Goal: Task Accomplishment & Management: Manage account settings

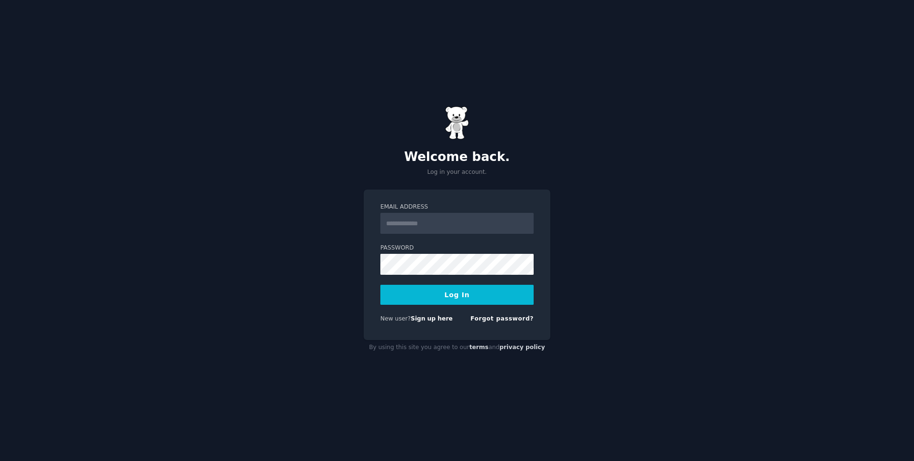
type input "**********"
click at [380, 285] on button "Log In" at bounding box center [456, 295] width 153 height 20
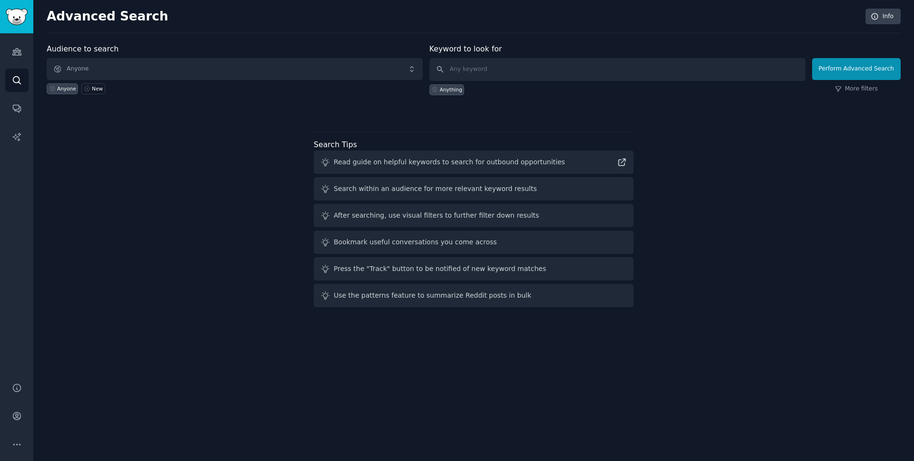
click at [299, 222] on div "Audience to search Anyone Anyone New Keyword to look for Anything Perform Advan…" at bounding box center [474, 176] width 854 height 267
click at [350, 176] on div "Read guide on helpful keywords to search for outbound opportunities Search with…" at bounding box center [474, 228] width 320 height 157
click at [345, 169] on div "Read guide on helpful keywords to search for outbound opportunities" at bounding box center [474, 161] width 320 height 23
click at [474, 187] on div "Search within an audience for more relevant keyword results" at bounding box center [435, 189] width 203 height 10
click at [468, 168] on div "Read guide on helpful keywords to search for outbound opportunities" at bounding box center [474, 161] width 320 height 23
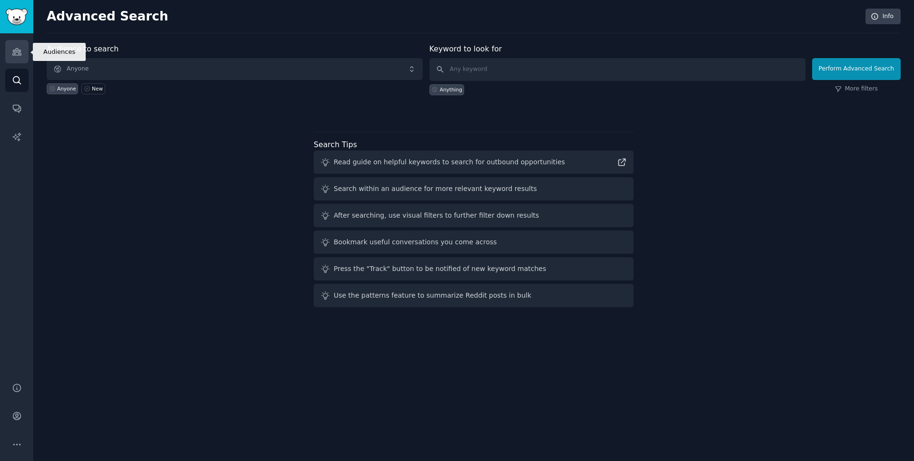
click at [18, 50] on icon "Sidebar" at bounding box center [16, 52] width 9 height 7
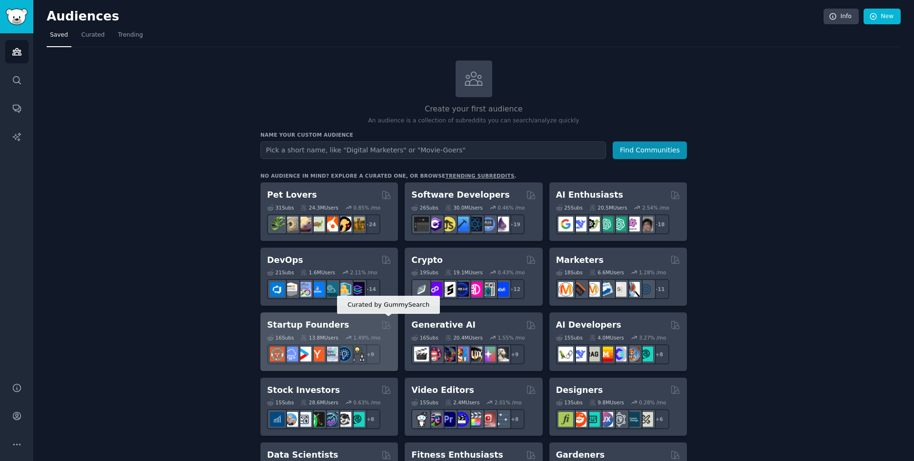
click at [386, 324] on icon at bounding box center [386, 325] width 10 height 10
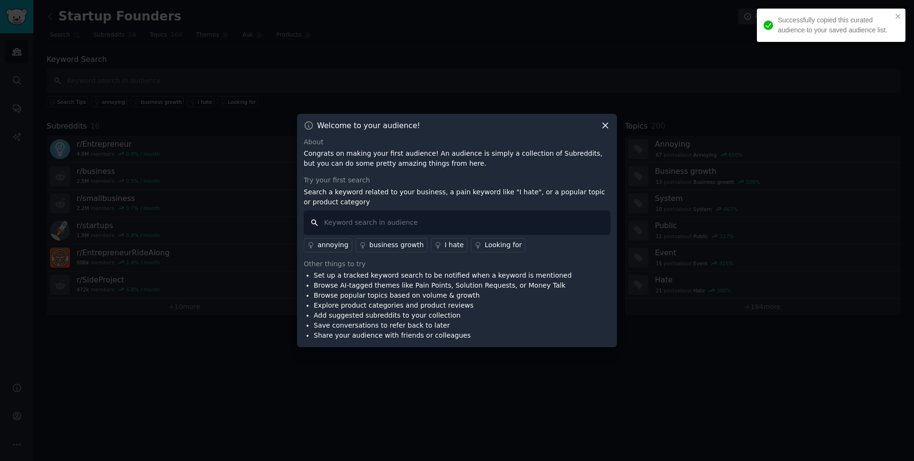
click at [399, 225] on input "text" at bounding box center [457, 222] width 306 height 24
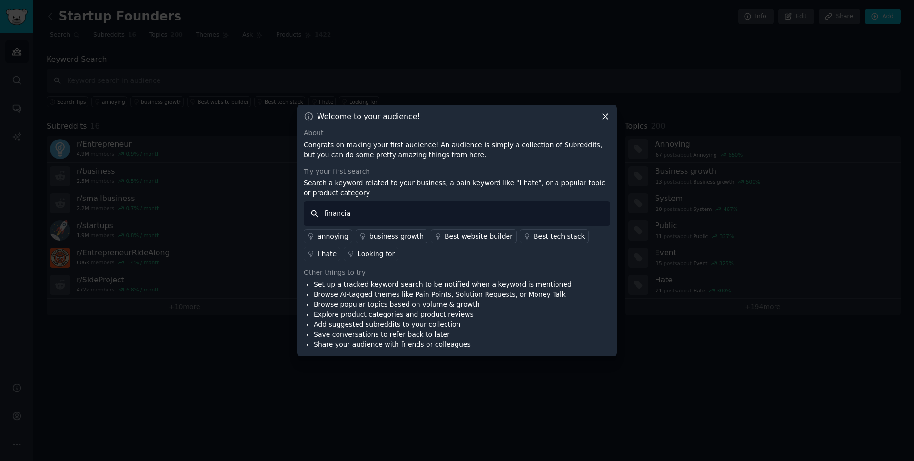
type input "financial"
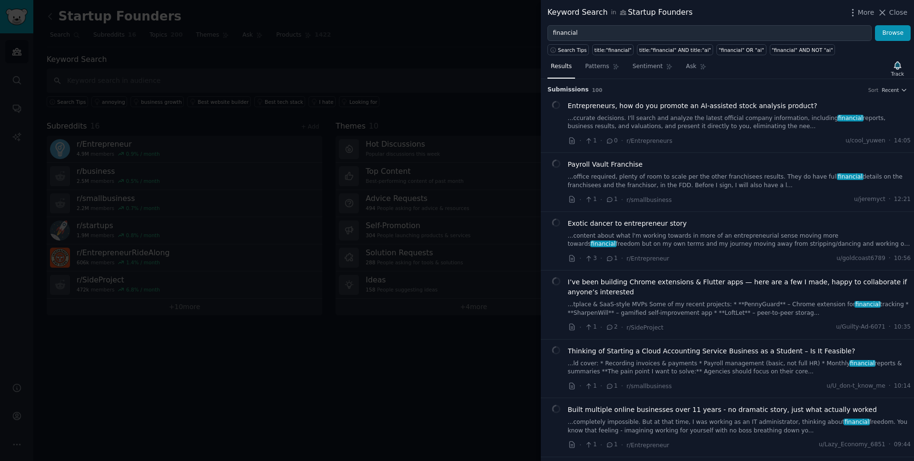
click at [462, 187] on div at bounding box center [457, 230] width 914 height 461
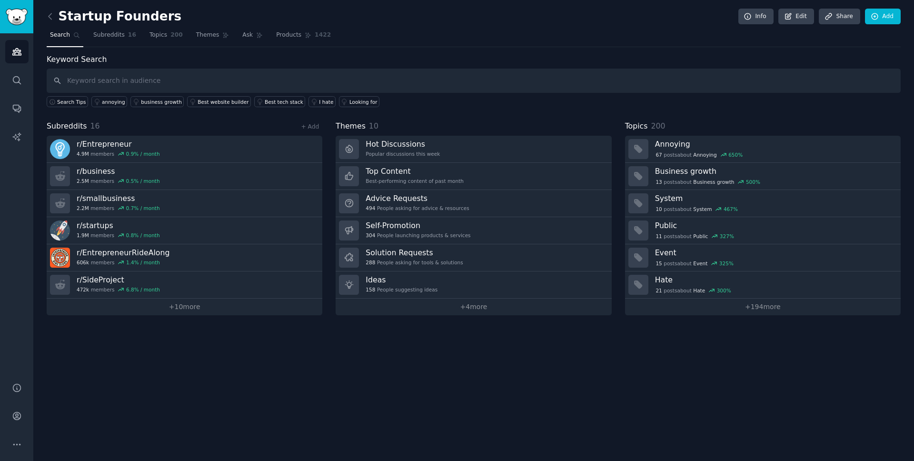
click at [64, 15] on h2 "Startup Founders" at bounding box center [114, 16] width 135 height 15
click at [52, 17] on icon at bounding box center [50, 16] width 10 height 10
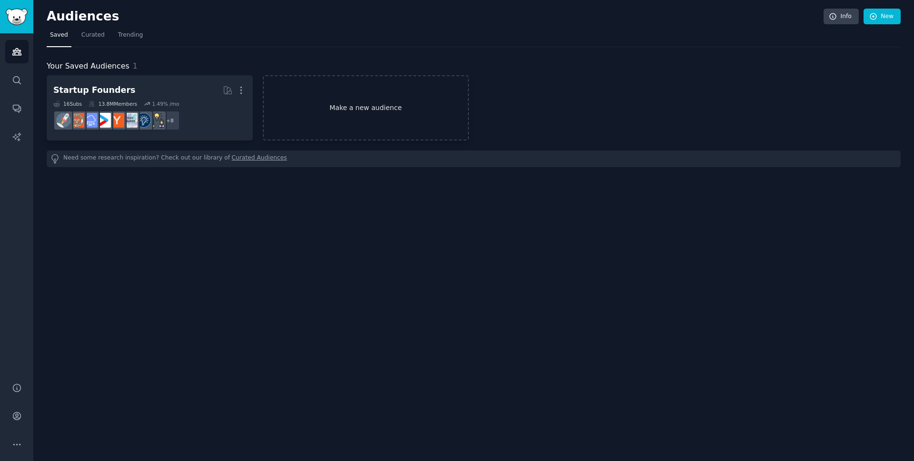
click at [342, 102] on link "Make a new audience" at bounding box center [366, 107] width 206 height 65
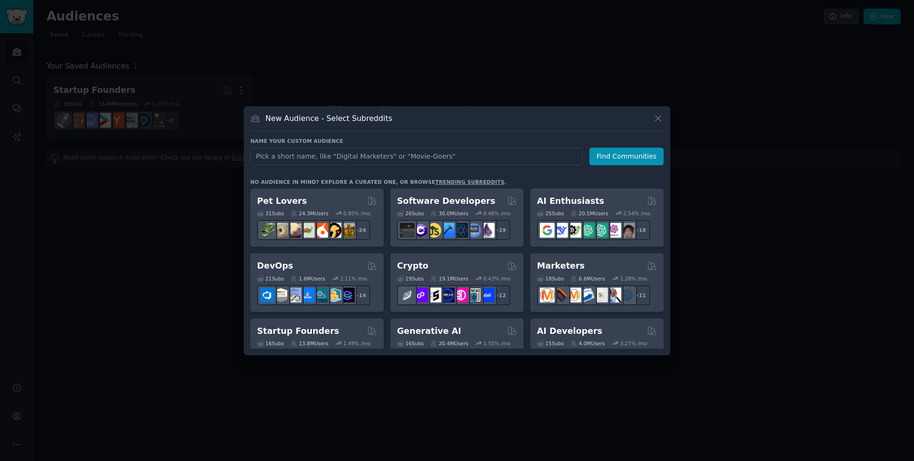
click at [413, 158] on input "text" at bounding box center [416, 157] width 332 height 18
type input "n8n"
click at [626, 155] on button "Find Communities" at bounding box center [626, 157] width 74 height 18
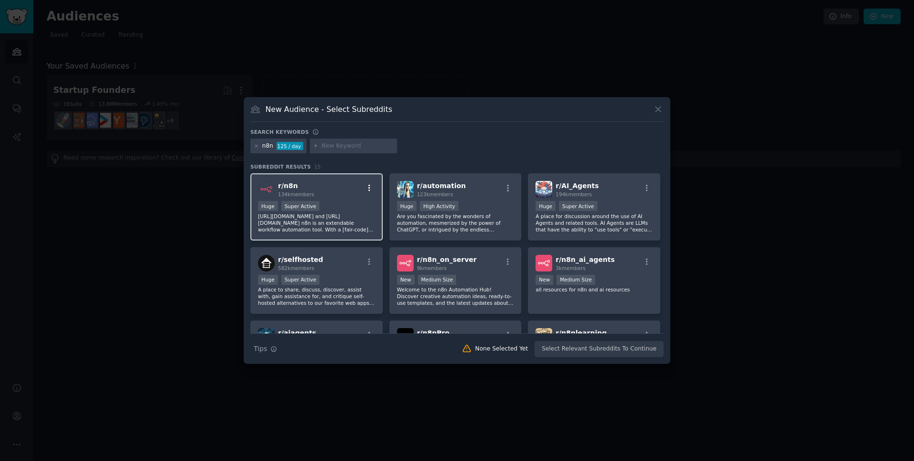
click at [368, 191] on icon "button" at bounding box center [369, 188] width 2 height 7
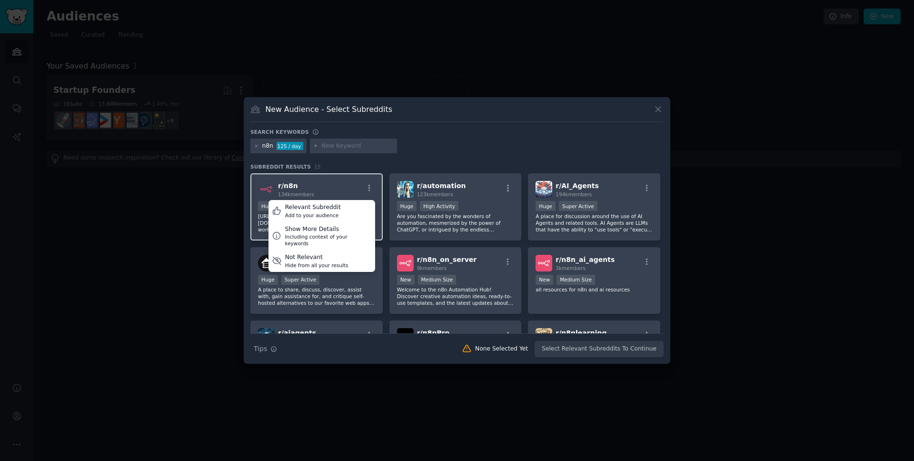
click at [347, 182] on div "r/ n8n 134k members Relevant Subreddit Add to your audience Show More Details I…" at bounding box center [316, 189] width 117 height 17
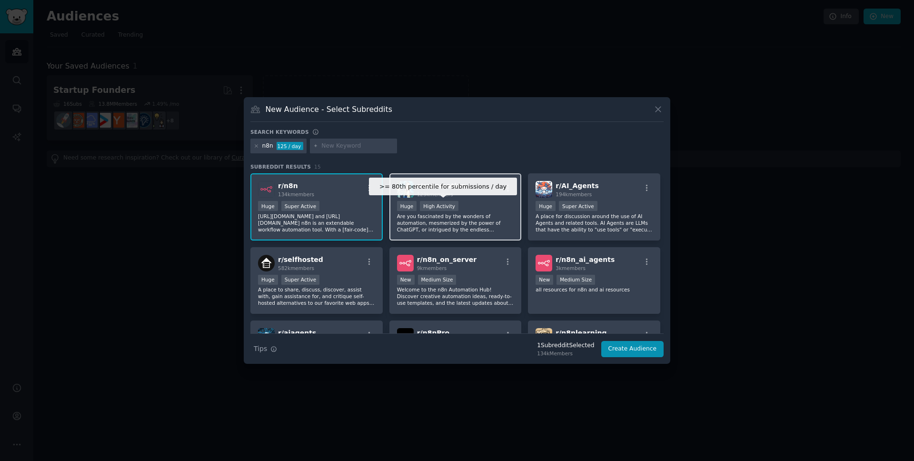
click at [439, 201] on div "High Activity" at bounding box center [439, 206] width 39 height 10
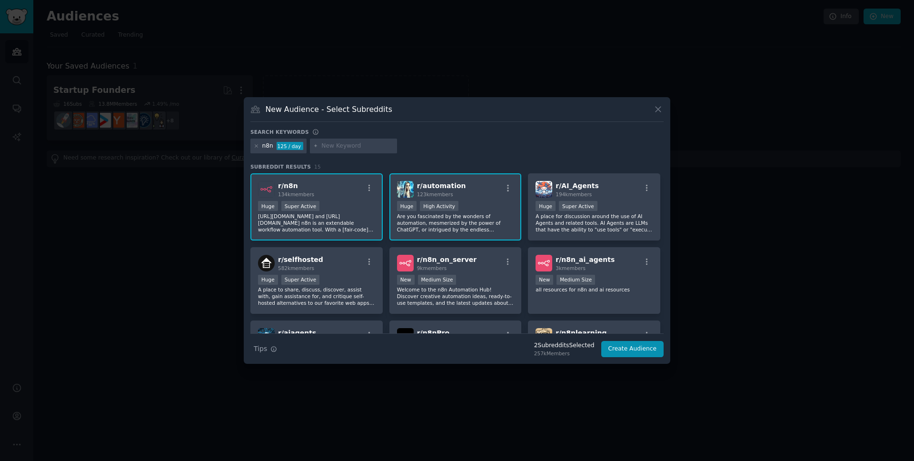
click at [338, 211] on div "Huge Super Active" at bounding box center [316, 207] width 117 height 12
click at [363, 225] on p "[URL][DOMAIN_NAME] and [URL][DOMAIN_NAME] n8n is an extendable workflow automat…" at bounding box center [316, 223] width 117 height 20
click at [498, 231] on p "Are you fascinated by the wonders of automation, mesmerized by the power of Cha…" at bounding box center [455, 223] width 117 height 20
click at [489, 281] on div "1000 - 10,000 members New Medium Size" at bounding box center [455, 281] width 117 height 12
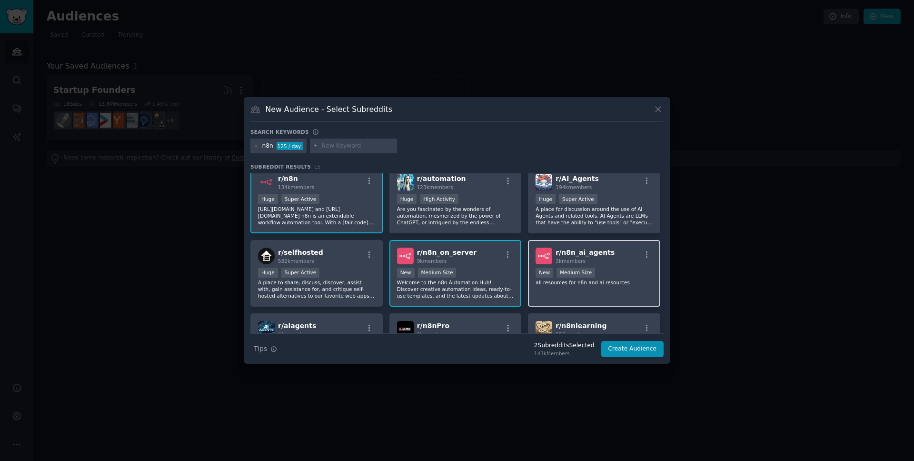
scroll to position [18, 0]
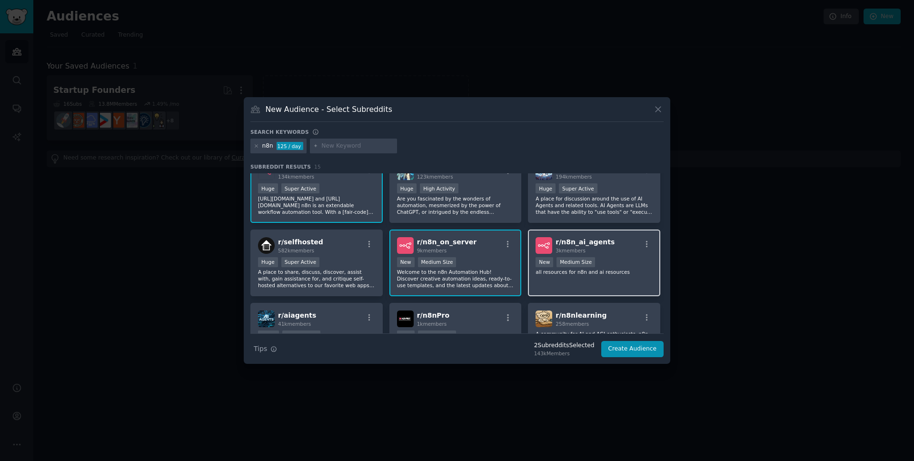
click at [627, 267] on div "Established within past year New Medium Size" at bounding box center [593, 263] width 117 height 12
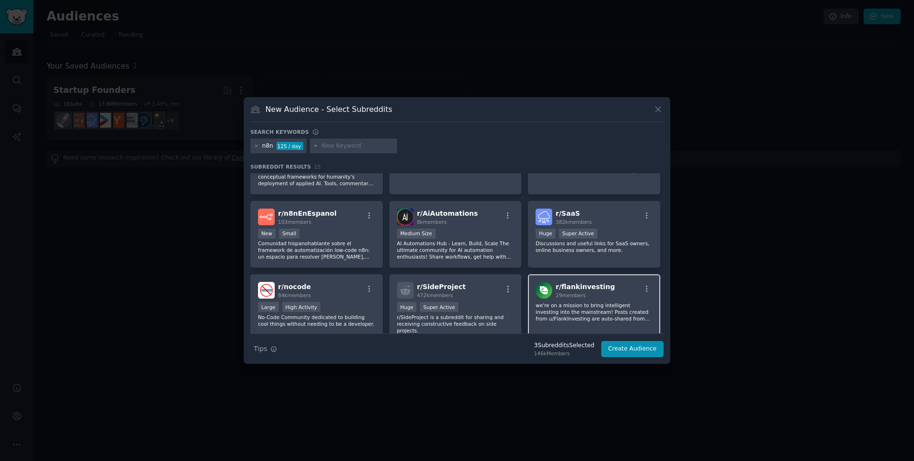
scroll to position [205, 0]
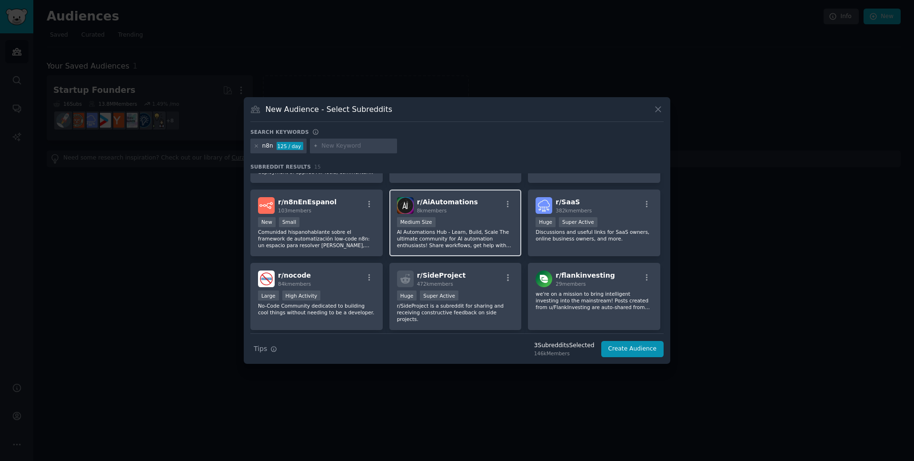
click at [467, 219] on div "Medium Size" at bounding box center [455, 223] width 117 height 12
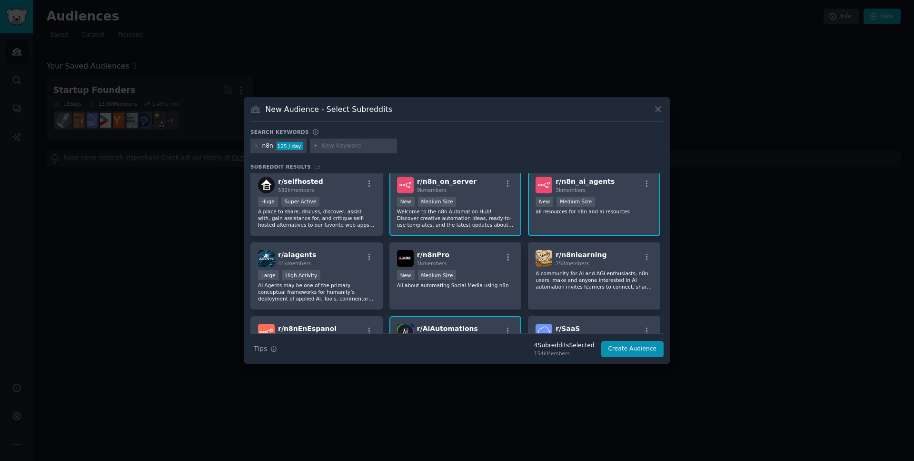
scroll to position [235, 0]
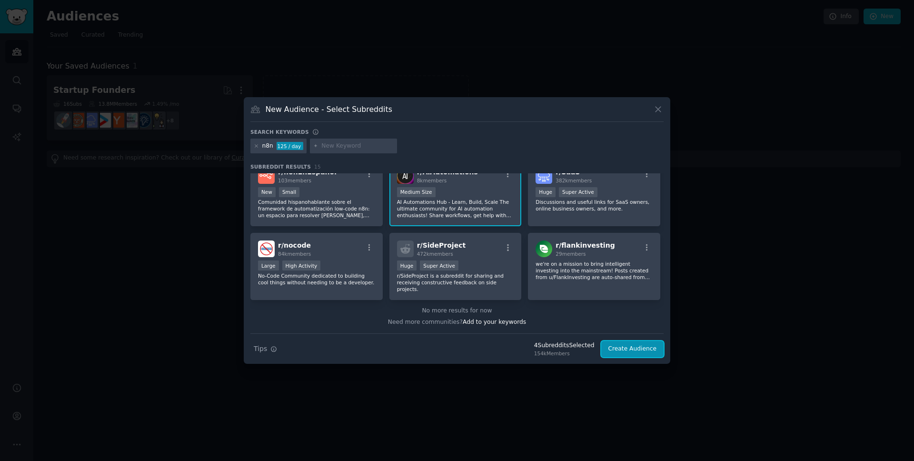
click at [644, 346] on button "Create Audience" at bounding box center [632, 349] width 63 height 16
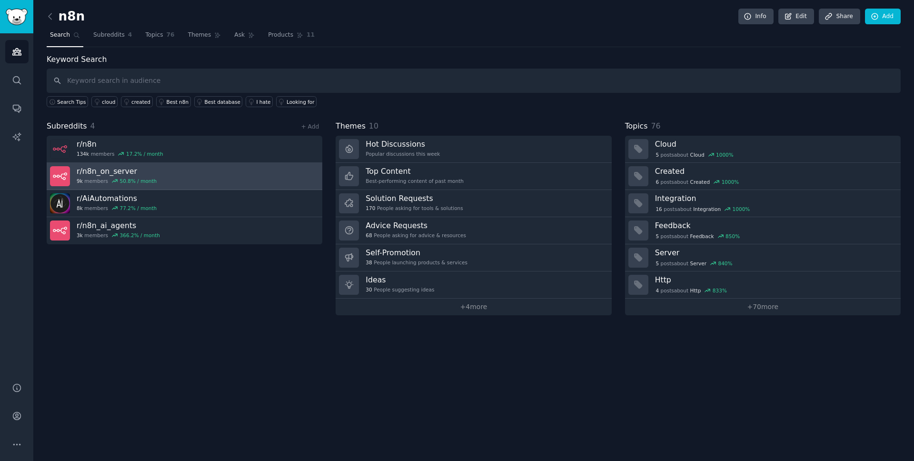
click at [212, 180] on link "r/ n8n_on_server 9k members 50.8 % / month" at bounding box center [185, 176] width 276 height 27
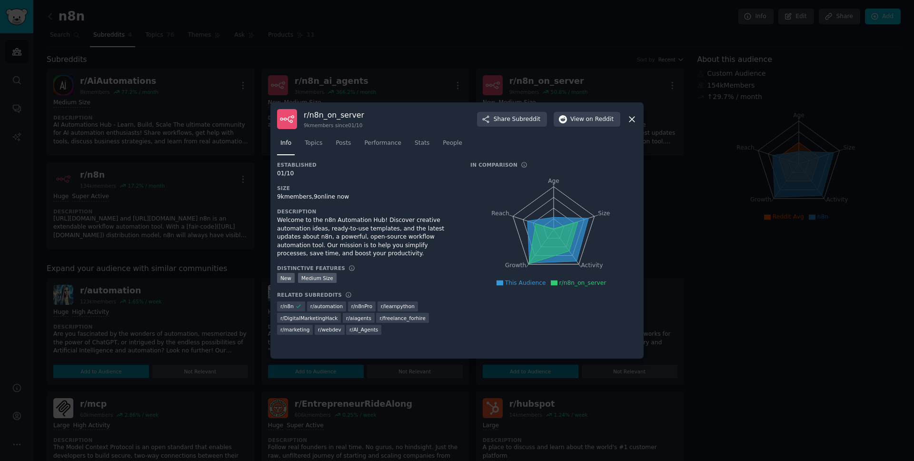
click at [198, 266] on div at bounding box center [457, 230] width 914 height 461
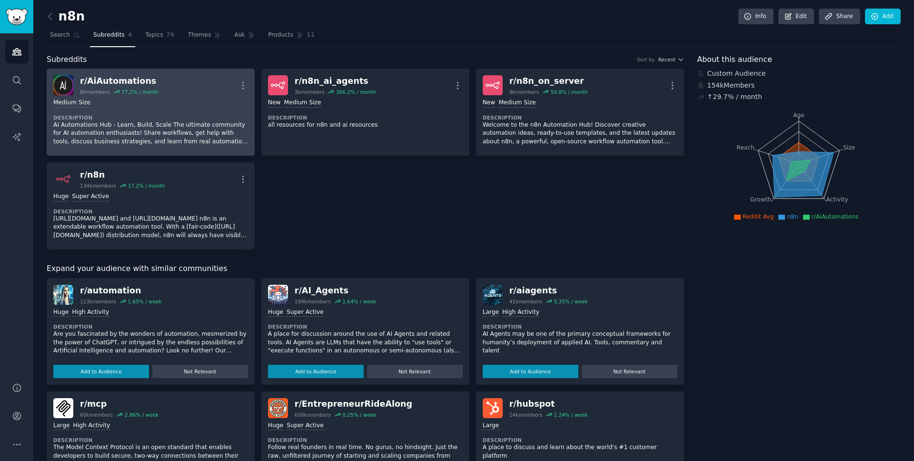
click at [198, 105] on div "Medium Size" at bounding box center [150, 102] width 195 height 9
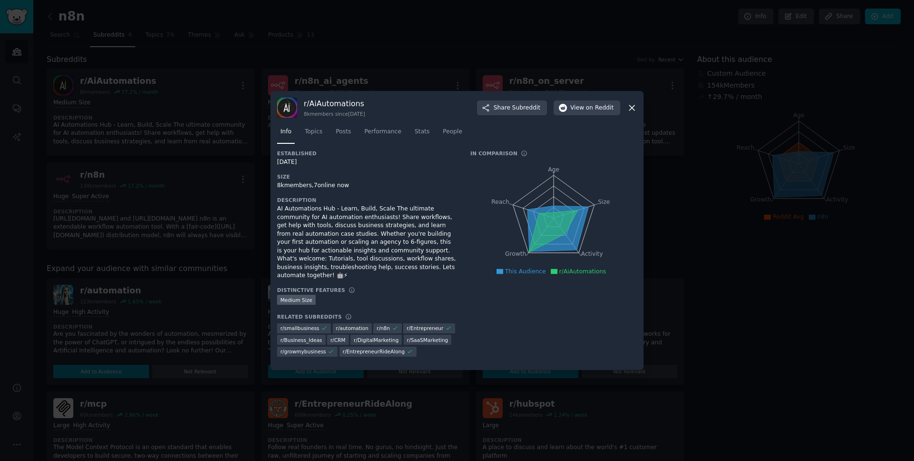
click at [226, 151] on div at bounding box center [457, 230] width 914 height 461
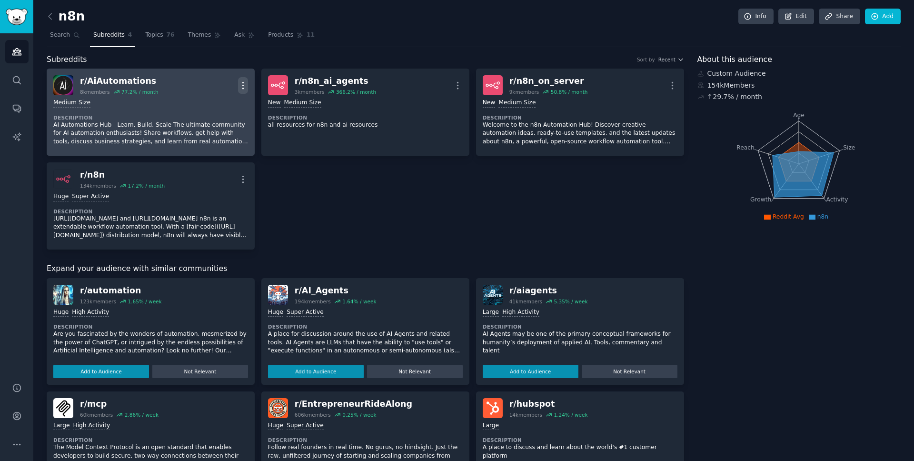
click at [241, 85] on icon "button" at bounding box center [243, 85] width 10 height 10
click at [219, 87] on link "View" at bounding box center [204, 89] width 57 height 20
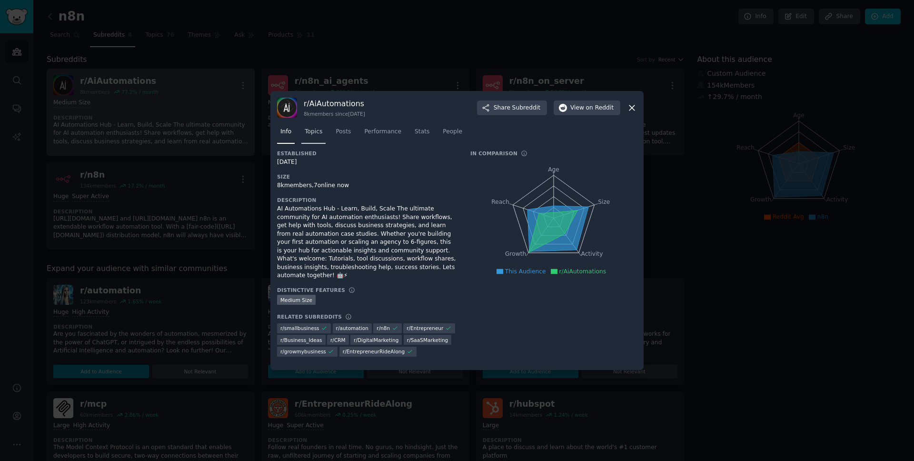
click at [320, 136] on span "Topics" at bounding box center [314, 132] width 18 height 9
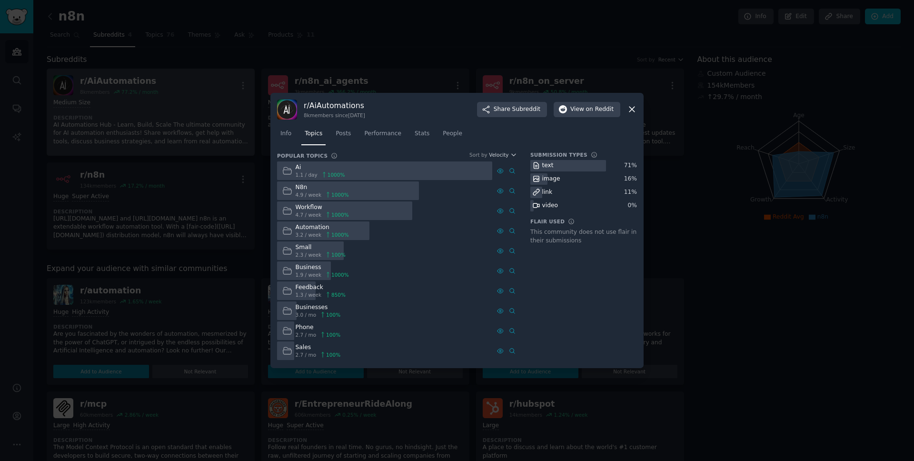
click at [296, 167] on div "Ai" at bounding box center [319, 167] width 49 height 9
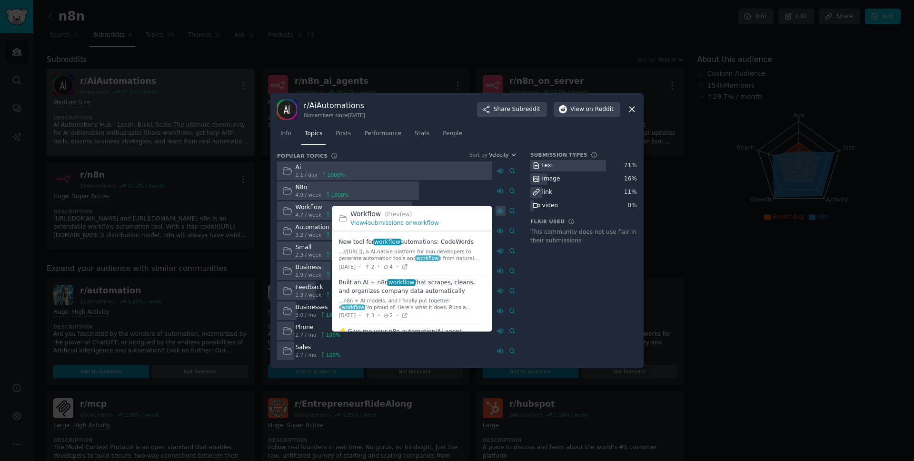
click at [500, 210] on icon at bounding box center [500, 210] width 7 height 7
click at [502, 210] on icon at bounding box center [500, 210] width 7 height 7
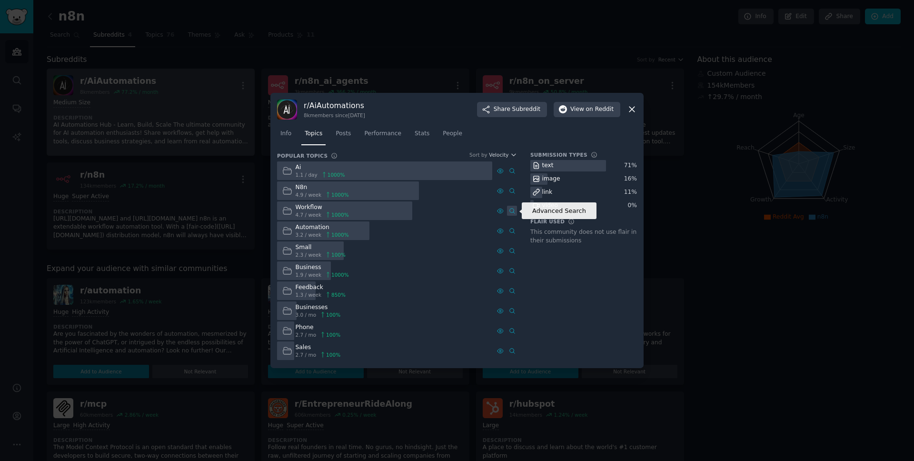
click at [507, 211] on link "Advanced Search" at bounding box center [512, 211] width 10 height 10
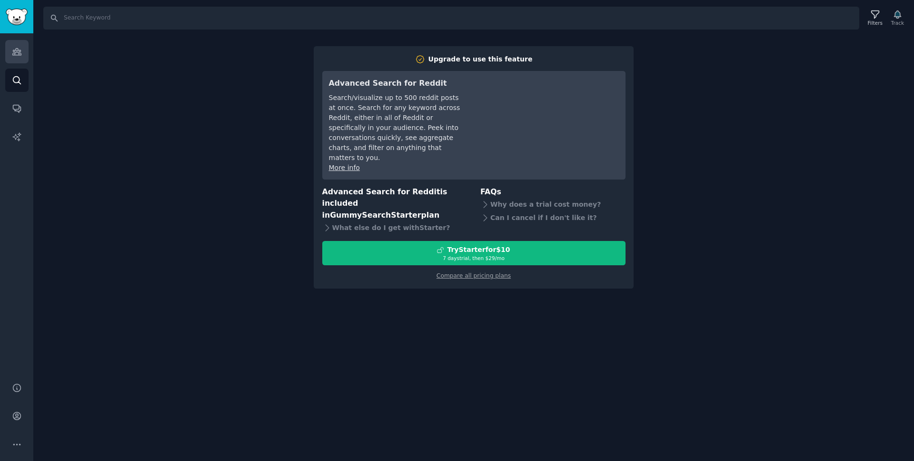
drag, startPoint x: 19, startPoint y: 65, endPoint x: 23, endPoint y: 59, distance: 8.2
click at [19, 65] on div "Audiences Search Conversations AI Reports" at bounding box center [16, 201] width 33 height 337
click at [24, 57] on link "Audiences" at bounding box center [16, 51] width 23 height 23
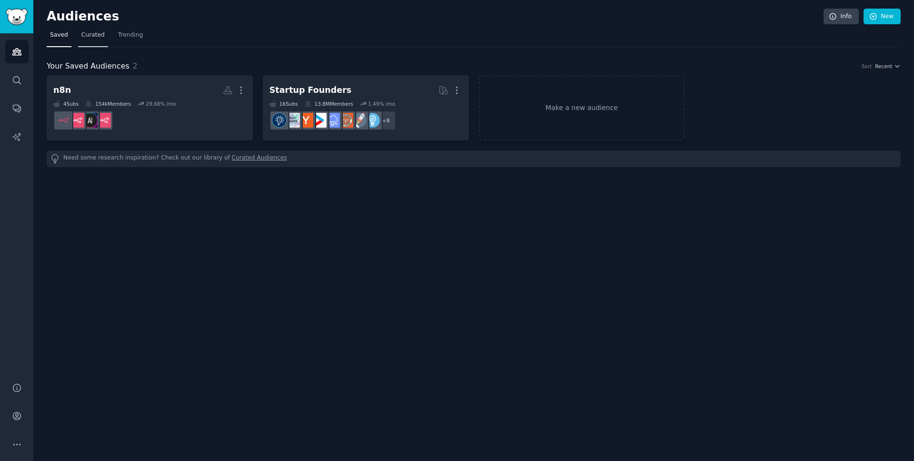
click at [81, 33] on span "Curated" at bounding box center [92, 35] width 23 height 9
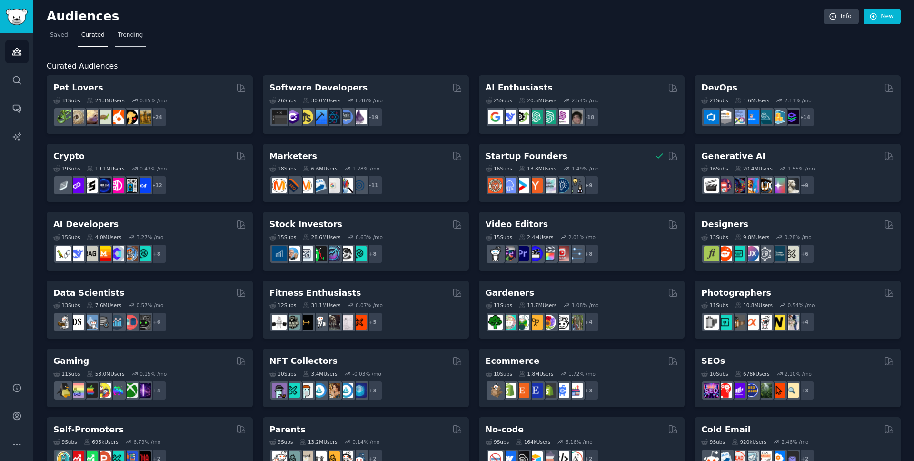
click at [128, 42] on link "Trending" at bounding box center [130, 38] width 31 height 20
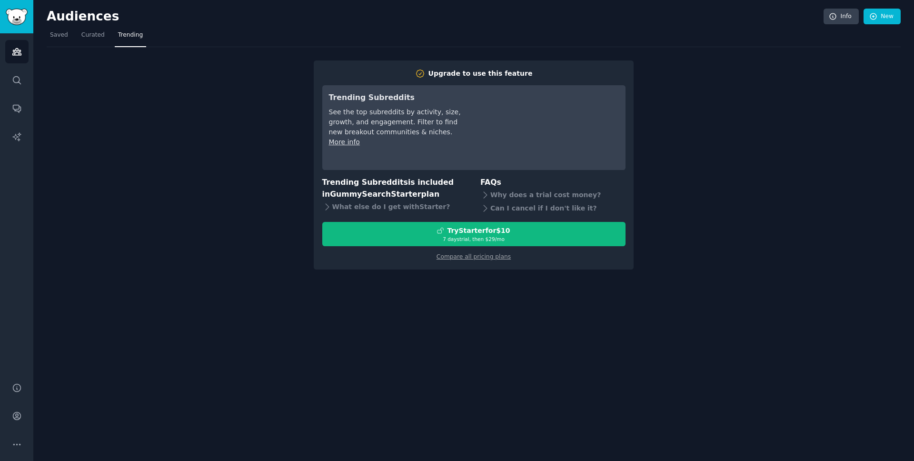
click at [75, 41] on nav "Saved Curated Trending" at bounding box center [474, 38] width 854 height 20
click at [51, 39] on span "Saved" at bounding box center [59, 35] width 18 height 9
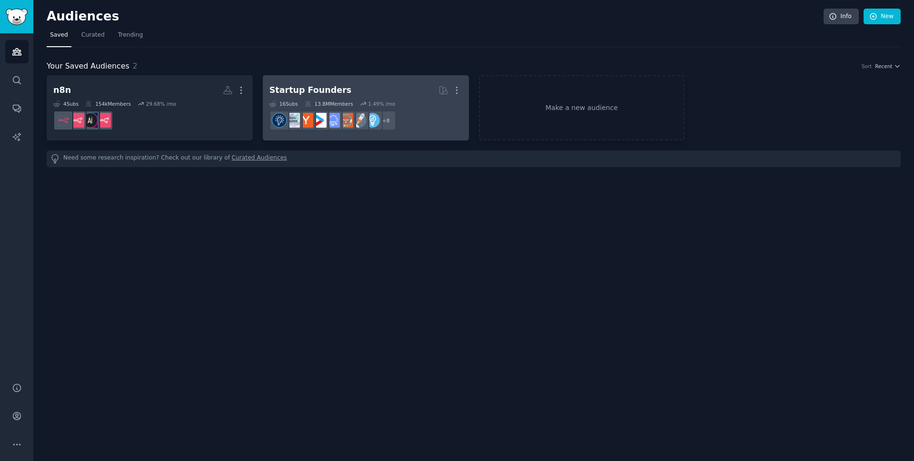
click at [377, 100] on div "1.49 % /mo" at bounding box center [381, 103] width 27 height 7
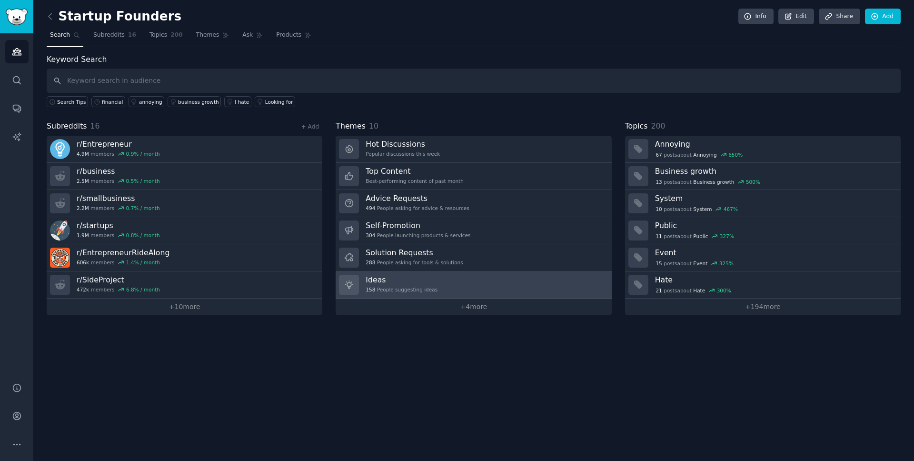
click at [444, 284] on link "Ideas 158 People suggesting ideas" at bounding box center [473, 284] width 276 height 27
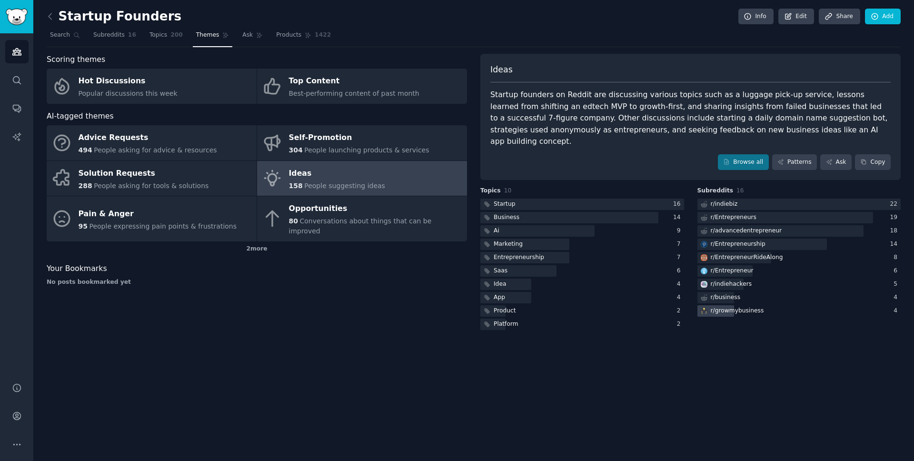
click at [782, 305] on div "r/ growmybusiness" at bounding box center [799, 311] width 204 height 12
